Goal: Transaction & Acquisition: Purchase product/service

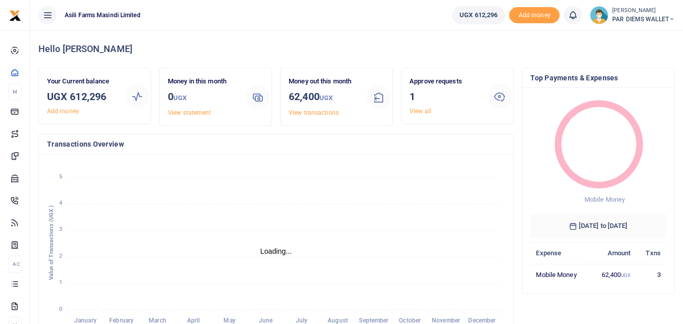
scroll to position [8, 8]
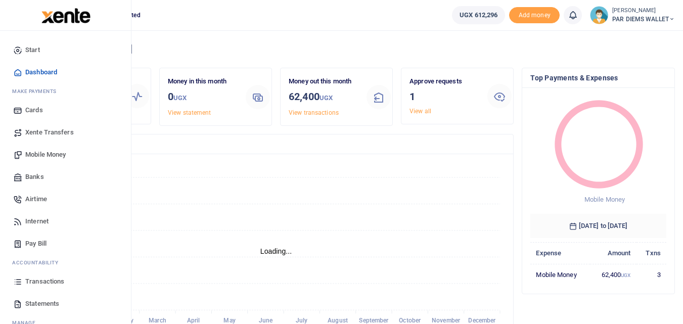
click at [16, 283] on icon at bounding box center [17, 281] width 9 height 9
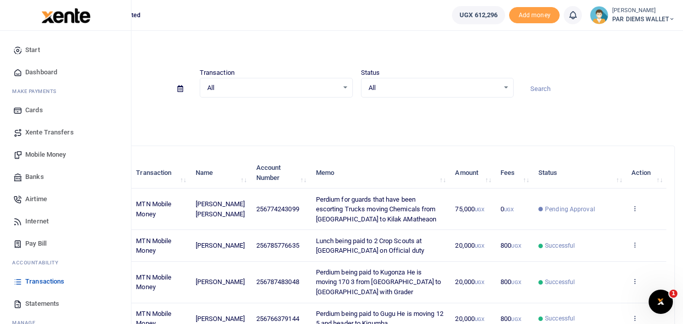
click at [50, 154] on span "Mobile Money" at bounding box center [45, 155] width 40 height 10
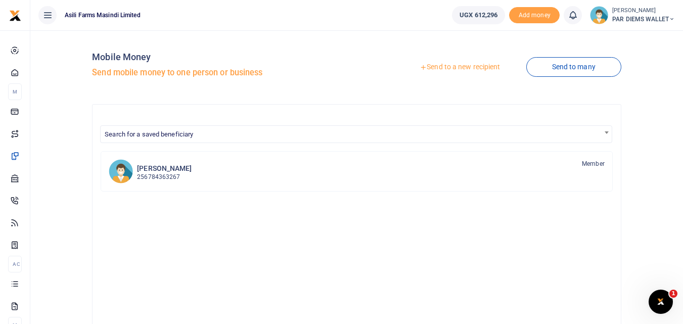
click at [463, 65] on link "Send to a new recipient" at bounding box center [460, 67] width 132 height 18
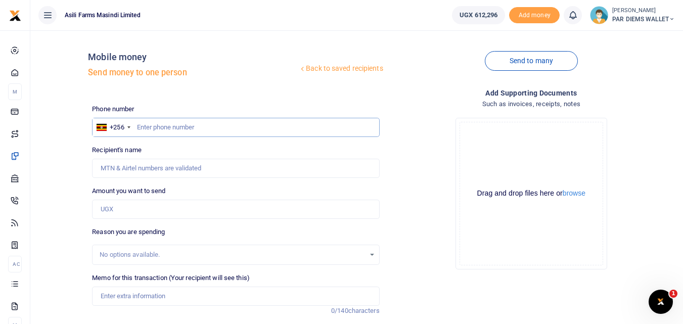
click at [164, 123] on input "text" at bounding box center [235, 127] width 287 height 19
click at [144, 127] on input "text" at bounding box center [235, 127] width 287 height 19
click at [126, 211] on input "Amount you want to send" at bounding box center [235, 209] width 287 height 19
type input "45,000"
click at [150, 128] on input "text" at bounding box center [235, 127] width 287 height 19
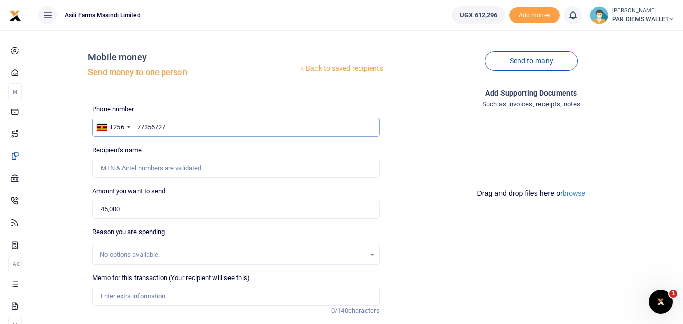
type input "773567275"
type input "[PERSON_NAME]"
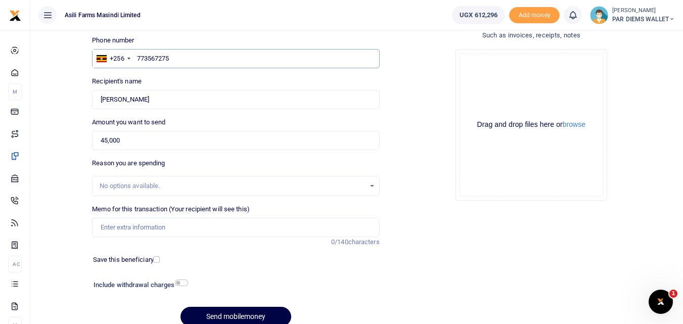
type input "773567275"
click at [131, 231] on input "Memo for this transaction (Your recipient will see this)" at bounding box center [235, 227] width 287 height 19
type input "Perdium for Store team moving to Amatheon and Boco Farm"
click at [495, 76] on div "Drag and drop files here or browse Powered by Uppy" at bounding box center [530, 124] width 143 height 143
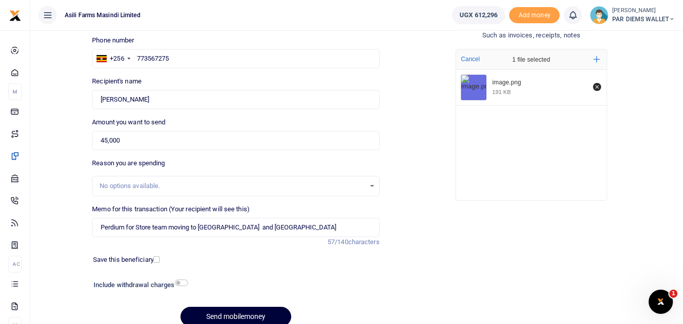
click at [217, 314] on button "Send mobilemoney" at bounding box center [235, 317] width 111 height 20
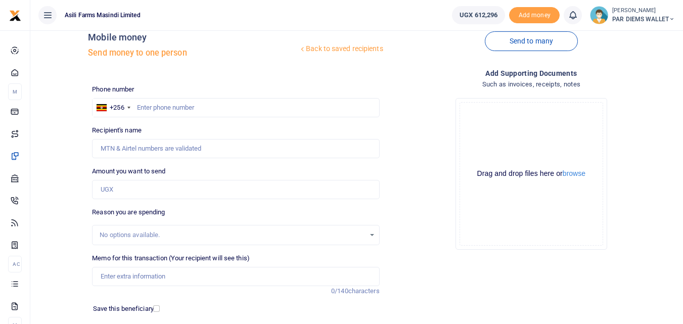
scroll to position [19, 0]
drag, startPoint x: 183, startPoint y: 96, endPoint x: 172, endPoint y: 108, distance: 16.1
click at [172, 108] on div "Phone number +256 Uganda +256 Phone is required." at bounding box center [235, 101] width 287 height 33
click at [172, 108] on input "text" at bounding box center [235, 108] width 287 height 19
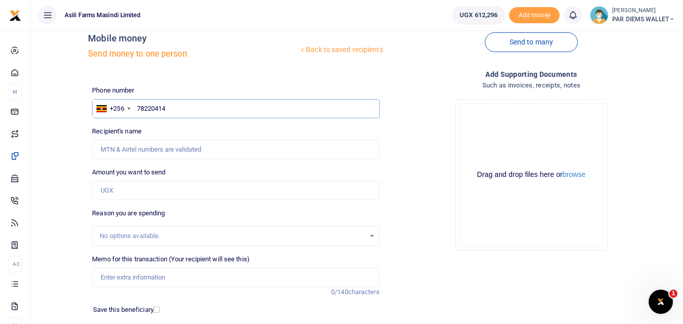
type input "782204141"
type input "Vincent Sserebe"
type input "782204141"
click at [133, 187] on input "Amount you want to send" at bounding box center [235, 190] width 287 height 19
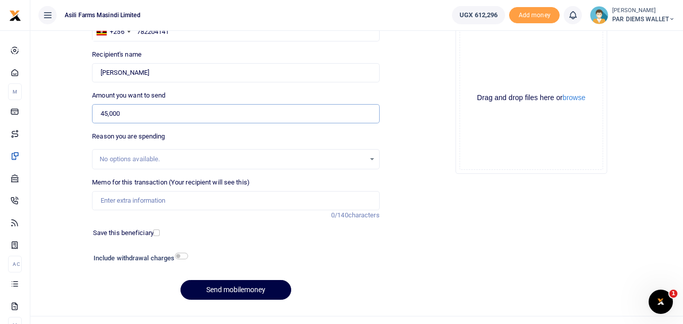
scroll to position [114, 0]
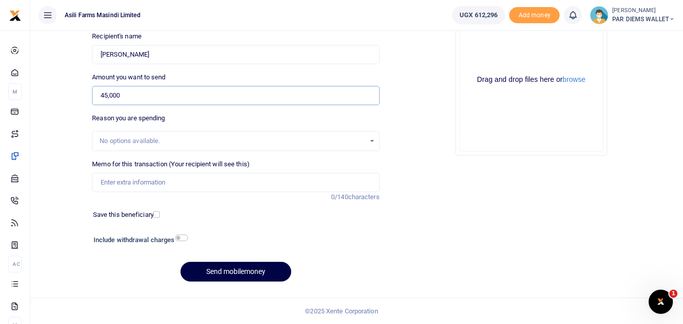
type input "45,000"
click at [132, 184] on input "Memo for this transaction (Your recipient will see this)" at bounding box center [235, 182] width 287 height 19
click at [121, 184] on input "Memo for this transaction (Your recipient will see this)" at bounding box center [235, 182] width 287 height 19
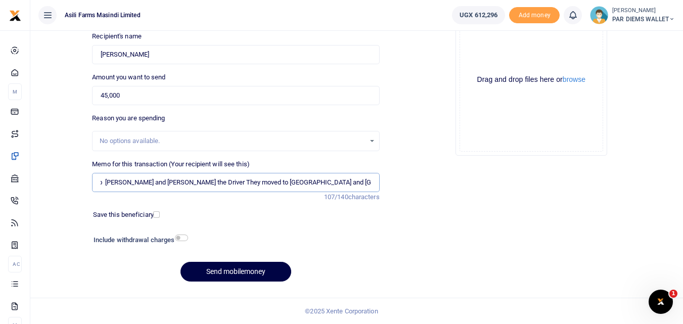
scroll to position [0, 56]
type input "Perdium Refund to Vincent Peter and Raymond the Driver They moved to Bosco and …"
click at [498, 43] on div "Drag and drop files here or browse Powered by Uppy" at bounding box center [530, 79] width 143 height 143
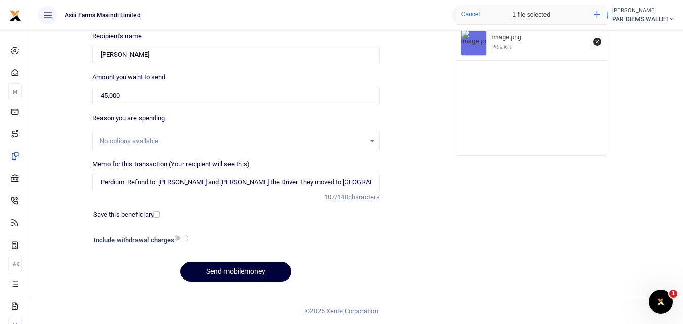
click at [222, 274] on button "Send mobilemoney" at bounding box center [235, 272] width 111 height 20
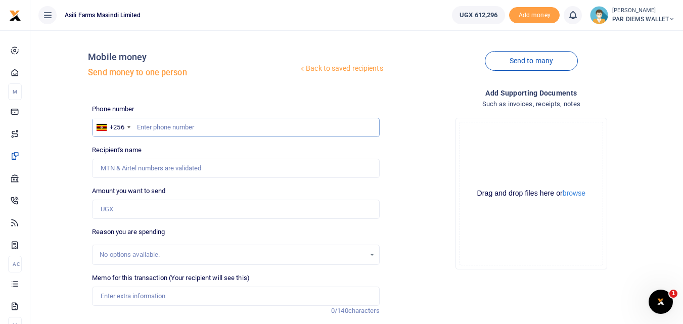
click at [158, 128] on input "text" at bounding box center [235, 127] width 287 height 19
type input "775280092"
type input "[PERSON_NAME]"
type input "775280092"
click at [129, 214] on input "Amount you want to send" at bounding box center [235, 209] width 287 height 19
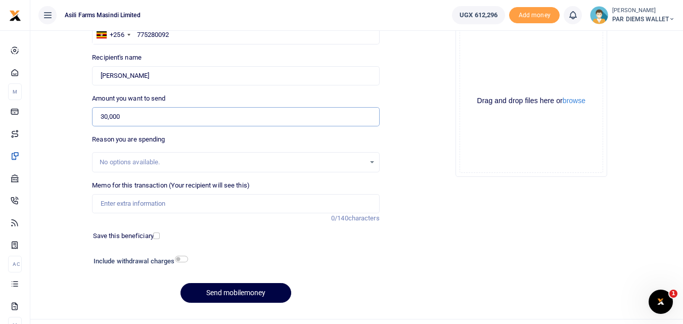
scroll to position [101, 0]
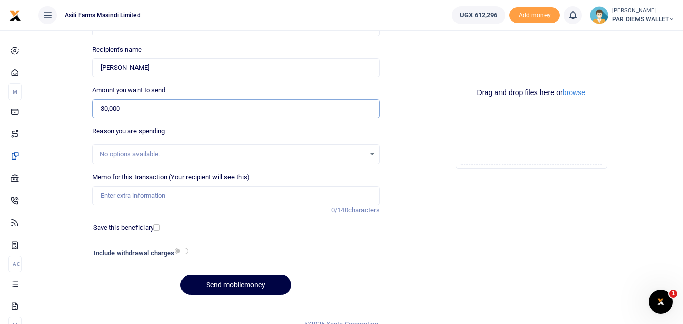
type input "30,000"
click at [120, 187] on input "Memo for this transaction (Your recipient will see this)" at bounding box center [235, 195] width 287 height 19
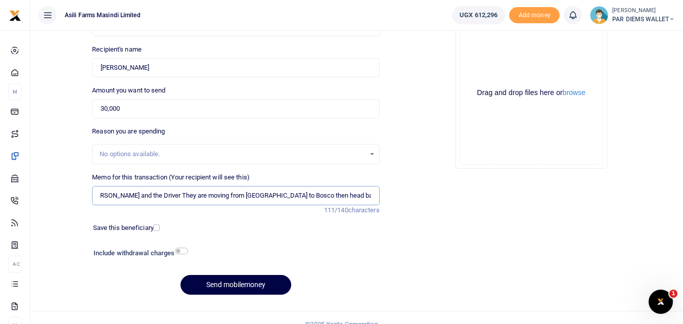
scroll to position [0, 76]
click at [145, 196] on input "Perdium being paid to [PERSON_NAME] and the Driver They are moving from [GEOGRA…" at bounding box center [235, 195] width 287 height 19
type input "Perdium being paid to [PERSON_NAME] and the Driver They are moving from [GEOGRA…"
click at [241, 282] on button "Send mobilemoney" at bounding box center [235, 285] width 111 height 20
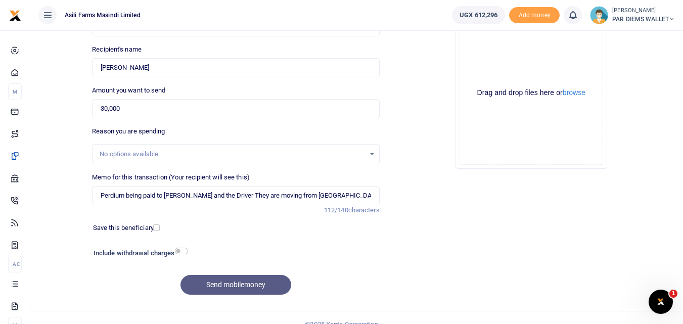
click at [255, 288] on div "Send mobilemoney" at bounding box center [235, 285] width 287 height 20
click at [224, 286] on div "Send mobilemoney" at bounding box center [235, 285] width 287 height 20
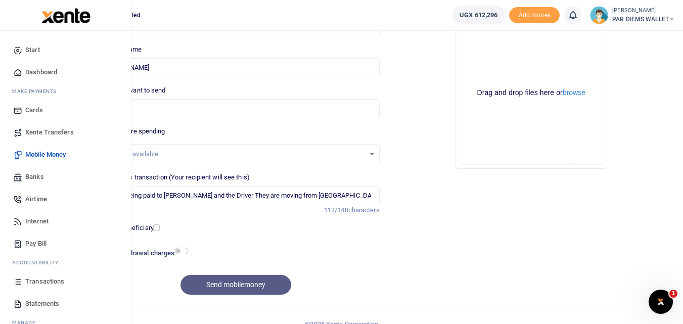
click at [17, 278] on icon at bounding box center [17, 281] width 9 height 9
click at [18, 282] on icon at bounding box center [17, 281] width 9 height 9
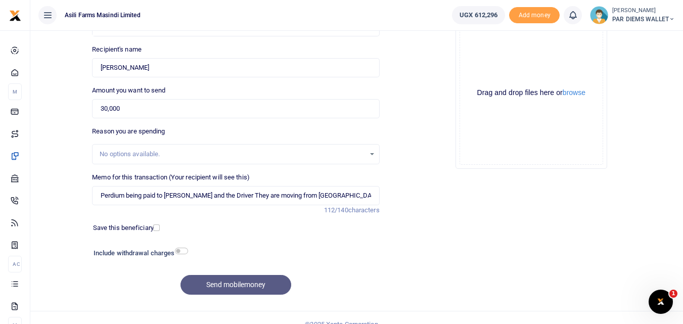
click at [239, 288] on div "Send mobilemoney" at bounding box center [235, 285] width 287 height 20
click at [245, 280] on div "Send mobilemoney" at bounding box center [235, 285] width 287 height 20
